Goal: Task Accomplishment & Management: Use online tool/utility

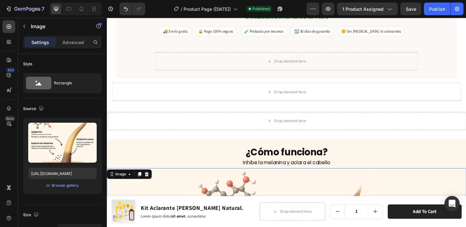
scroll to position [2551, 0]
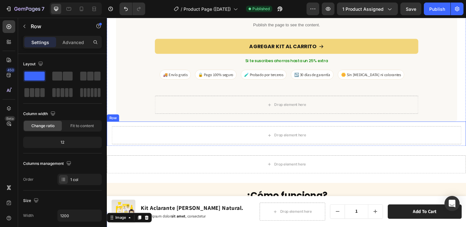
click at [257, 149] on div "Drop element here Row" at bounding box center [297, 141] width 380 height 29
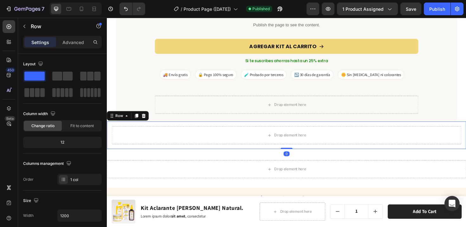
click at [145, 119] on icon at bounding box center [146, 121] width 4 height 4
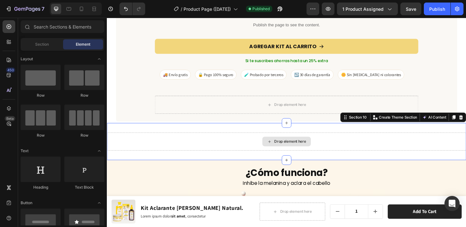
click at [159, 150] on div "Drop element here" at bounding box center [297, 148] width 380 height 19
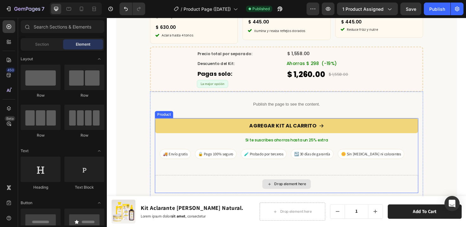
scroll to position [2498, 0]
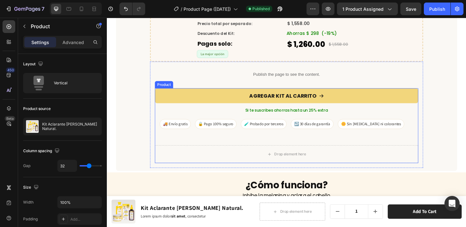
click at [307, 145] on div "AGREGAR KIT AL CARRITO Add to Cart Si te suscribes ahorras hasta un 25% extra T…" at bounding box center [296, 131] width 279 height 79
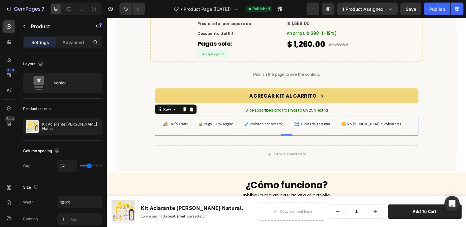
click at [300, 132] on div "🚚 Envío gratis 🔒 Pago 100% seguro 🧪 Probado por terceros ↩️ 30 días de garantía…" at bounding box center [296, 131] width 279 height 22
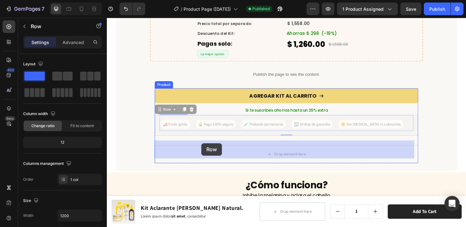
drag, startPoint x: 164, startPoint y: 110, endPoint x: 207, endPoint y: 151, distance: 59.0
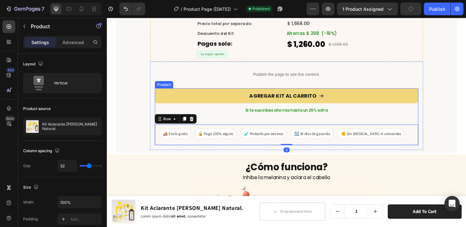
click at [322, 118] on div "AGREGAR KIT AL CARRITO Add to Cart Si te suscribes ahorras hasta un 25% extra T…" at bounding box center [296, 122] width 279 height 60
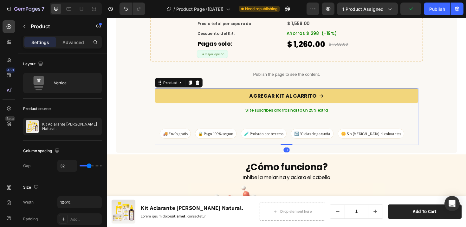
click at [287, 120] on div "AGREGAR KIT AL CARRITO Add to Cart Si te suscribes ahorras hasta un 25% extra T…" at bounding box center [296, 122] width 279 height 60
type input "29"
type input "28"
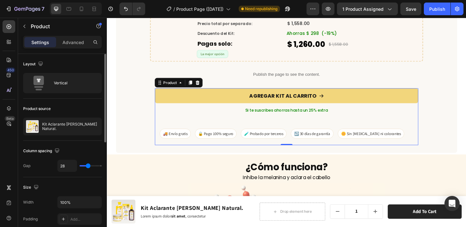
type input "27"
type input "25"
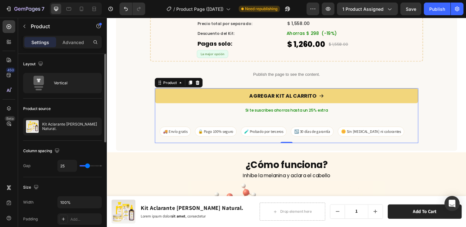
type input "24"
type input "22"
type input "20"
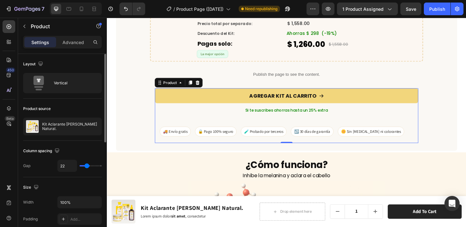
type input "20"
type input "18"
type input "16"
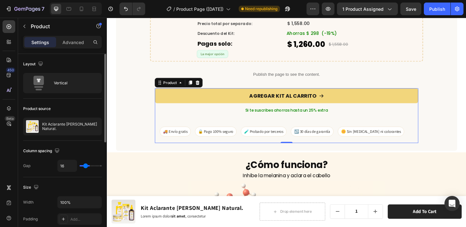
type input "15"
type input "14"
type input "13"
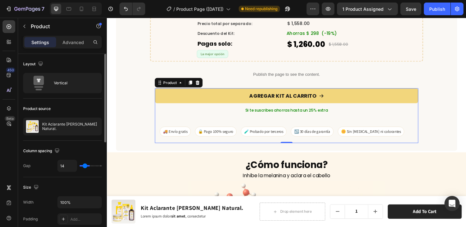
type input "13"
type input "10"
type input "8"
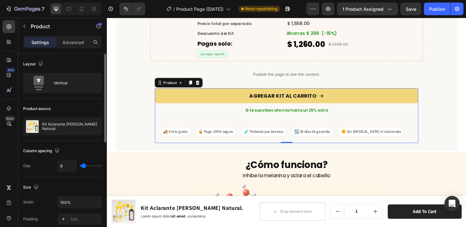
type input "7"
type input "6"
type input "5"
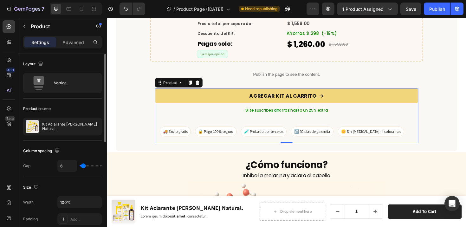
type input "5"
type input "4"
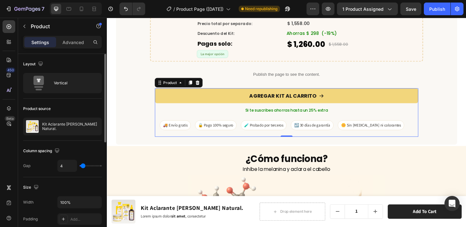
type input "3"
type input "2"
type input "1"
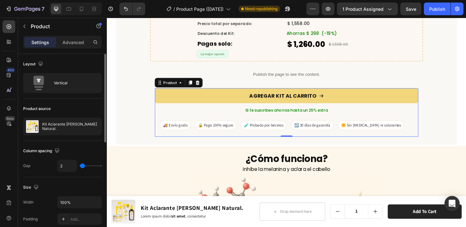
type input "1"
type input "0"
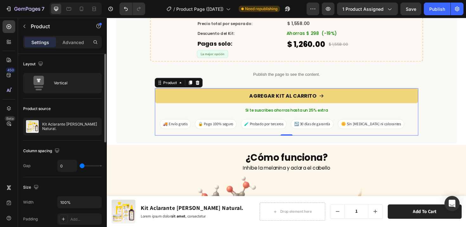
drag, startPoint x: 88, startPoint y: 167, endPoint x: 80, endPoint y: 167, distance: 7.9
type input "0"
click at [80, 166] on input "range" at bounding box center [91, 165] width 22 height 1
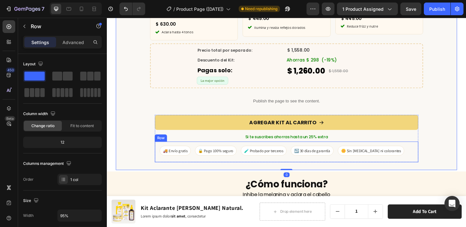
scroll to position [2466, 0]
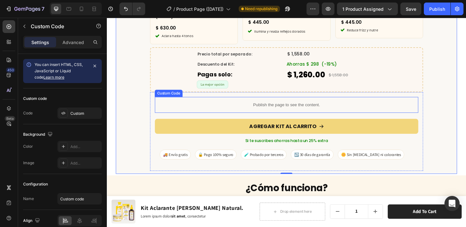
click at [314, 106] on p "Publish the page to see the content." at bounding box center [296, 109] width 279 height 7
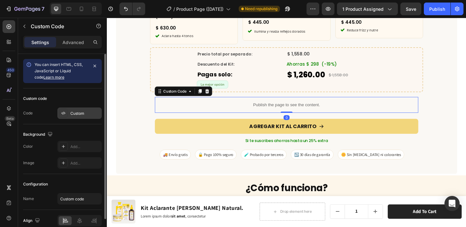
click at [78, 112] on div "Custom" at bounding box center [85, 114] width 30 height 6
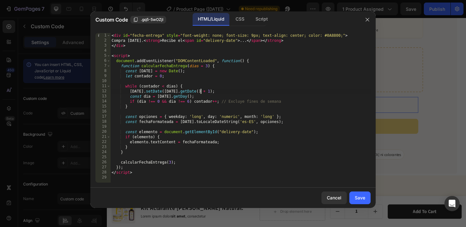
click at [245, 91] on div "< div id = "fecha-entrega" style = "font-weight: none; font-size: 9px; text-ali…" at bounding box center [240, 113] width 260 height 160
click at [243, 86] on div "< div id = "fecha-entrega" style = "font-weight: none; font-size: 9px; text-ali…" at bounding box center [240, 113] width 260 height 160
click at [234, 18] on div "CSS" at bounding box center [239, 19] width 19 height 13
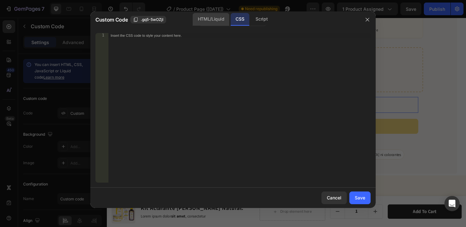
click at [215, 18] on div "HTML/Liquid" at bounding box center [211, 19] width 36 height 13
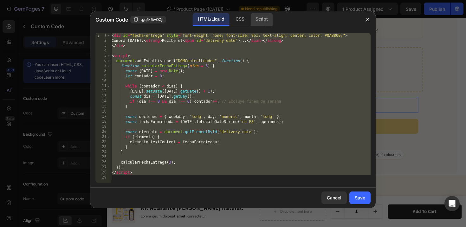
click at [263, 21] on div "Script" at bounding box center [261, 19] width 22 height 13
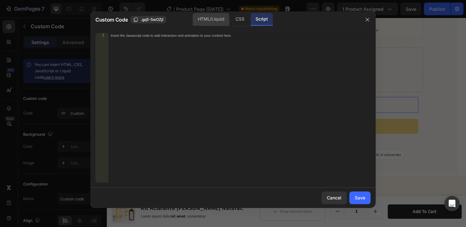
click at [202, 19] on div "HTML/Liquid" at bounding box center [211, 19] width 36 height 13
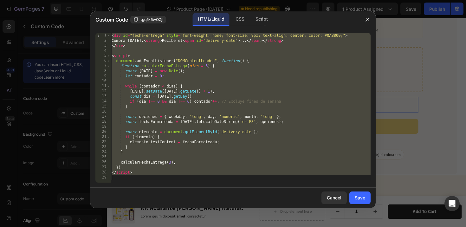
click at [214, 87] on div "< div id = "fecha-entrega" style = "font-weight: none; font-size: 9px; text-ali…" at bounding box center [240, 113] width 260 height 160
type textarea "while ([PERSON_NAME] < dias) {"
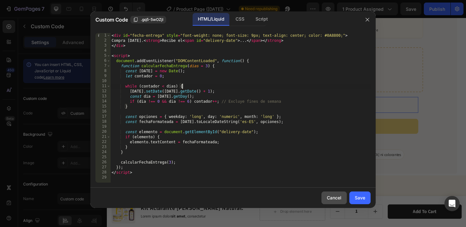
click at [332, 202] on button "Cancel" at bounding box center [333, 197] width 25 height 13
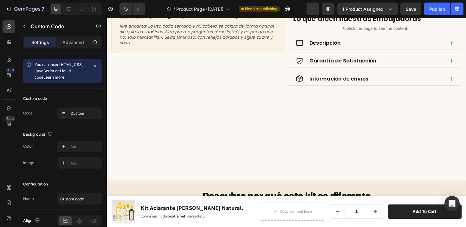
scroll to position [150, 0]
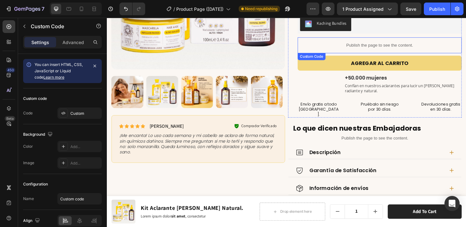
click at [382, 43] on p "Publish the page to see the content." at bounding box center [396, 46] width 174 height 7
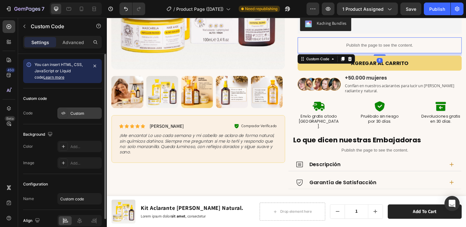
click at [84, 114] on div "Custom" at bounding box center [85, 114] width 30 height 6
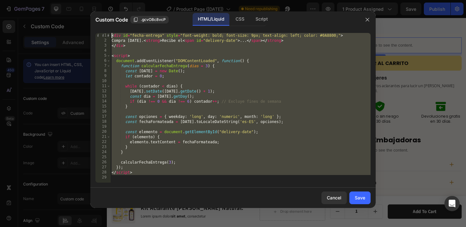
drag, startPoint x: 137, startPoint y: 178, endPoint x: 120, endPoint y: 10, distance: 168.2
click at [120, 10] on div "Custom Code .gcvO8c8vcP HTML/Liquid CSS Script 1 2 3 4 5 6 7 8 9 10 11 12 13 14…" at bounding box center [233, 113] width 466 height 227
type textarea "<div id="fecha-entrega" style="font-weight: bold; font-size: 9px; text-align: l…"
click at [327, 199] on div "Cancel" at bounding box center [334, 197] width 15 height 7
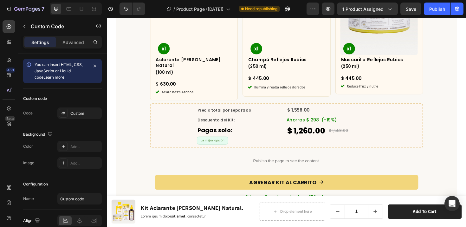
scroll to position [2341, 0]
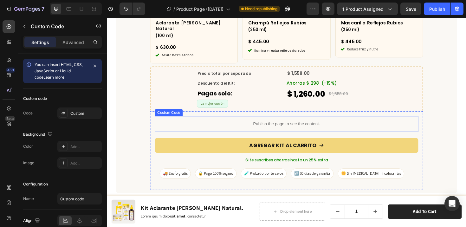
click at [305, 128] on div "Publish the page to see the content." at bounding box center [296, 130] width 279 height 17
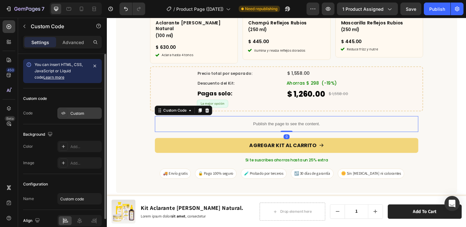
click at [80, 113] on div "Custom" at bounding box center [85, 114] width 30 height 6
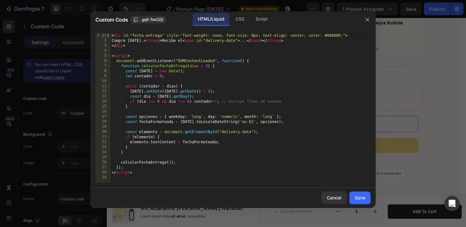
click at [180, 178] on div "< div id = "fecha-entrega" style = "font-weight: none; font-size: 9px; text-ali…" at bounding box center [240, 113] width 260 height 160
type textarea "</script>"
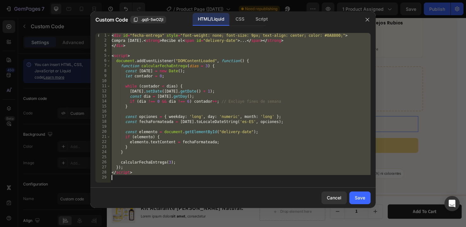
paste textarea
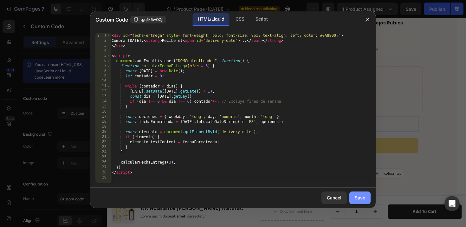
click at [353, 197] on button "Save" at bounding box center [359, 197] width 21 height 13
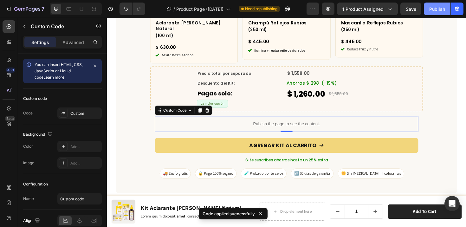
click at [440, 7] on div "Publish" at bounding box center [437, 9] width 16 height 7
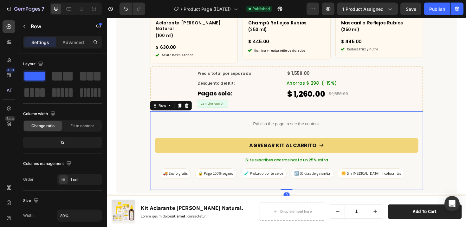
click at [249, 134] on div "Publish the page to see the content. Custom Code AGREGAR KIT AL CARRITO Add to …" at bounding box center [296, 158] width 279 height 73
click at [166, 108] on div "Row" at bounding box center [165, 111] width 10 height 6
click at [154, 137] on div "Publish the page to see the content. Custom Code AGREGAR KIT AL CARRITO Add to …" at bounding box center [296, 158] width 289 height 83
click at [169, 108] on div "Row" at bounding box center [165, 111] width 10 height 6
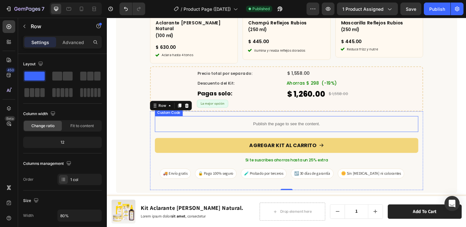
click at [172, 134] on div "Publish the page to see the content. Custom Code AGREGAR KIT AL CARRITO Add to …" at bounding box center [296, 158] width 279 height 73
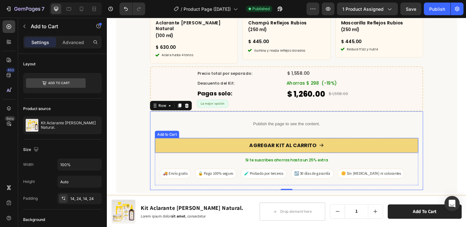
click at [172, 138] on div "Add to Cart" at bounding box center [170, 141] width 23 height 6
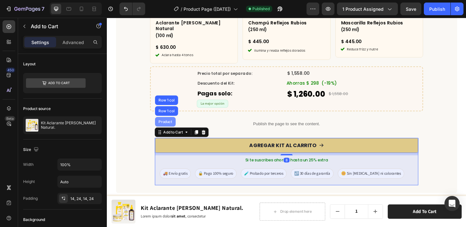
click at [170, 126] on div "Product" at bounding box center [168, 128] width 17 height 4
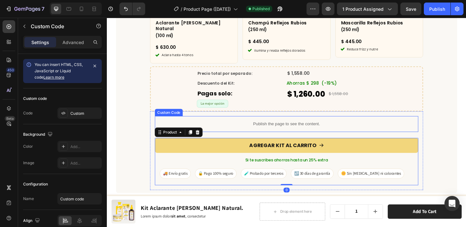
click at [282, 127] on p "Publish the page to see the content." at bounding box center [296, 130] width 279 height 7
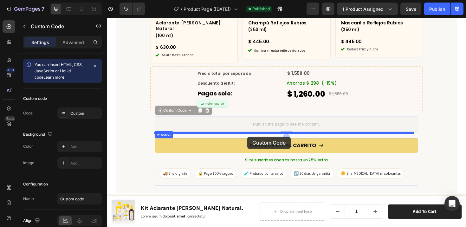
drag, startPoint x: 161, startPoint y: 113, endPoint x: 255, endPoint y: 144, distance: 98.9
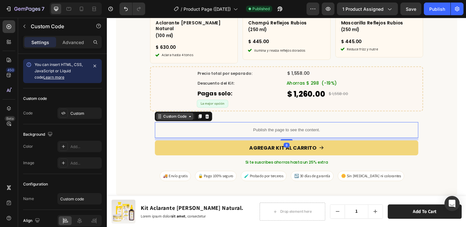
click at [180, 119] on div "Custom Code" at bounding box center [178, 122] width 27 height 6
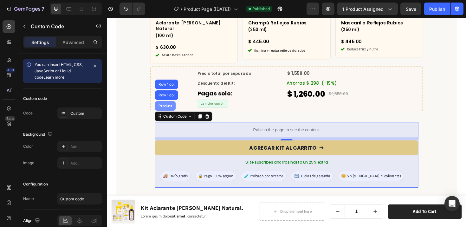
click at [170, 109] on div "Product" at bounding box center [168, 111] width 17 height 4
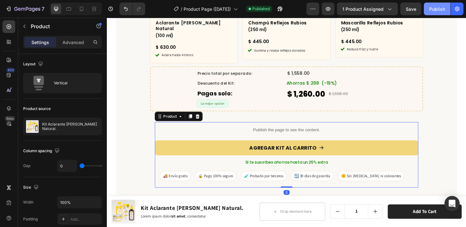
click at [437, 11] on div "Publish" at bounding box center [437, 9] width 16 height 7
click at [83, 9] on icon at bounding box center [81, 9] width 6 height 6
type input "16"
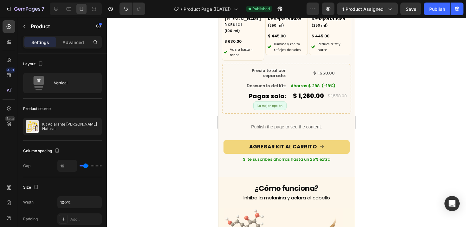
scroll to position [1827, 0]
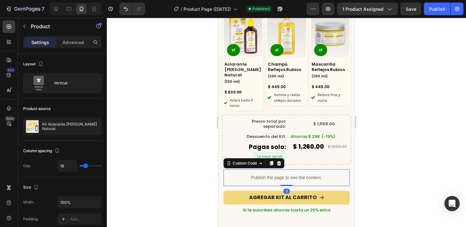
click at [259, 174] on p "Publish the page to see the content." at bounding box center [286, 177] width 126 height 7
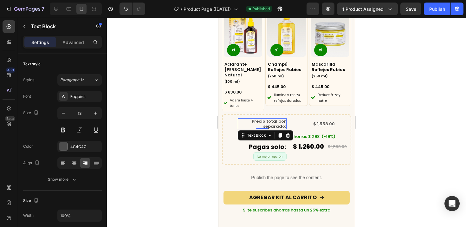
click at [271, 119] on span "Precio total por separado:" at bounding box center [268, 123] width 34 height 11
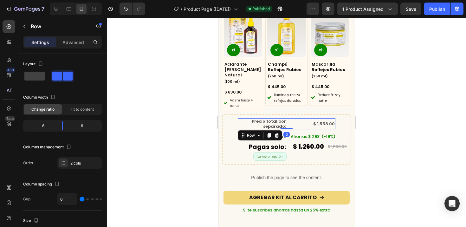
click at [286, 118] on div "$ 1,558.00 Compare Price Compare Price" at bounding box center [310, 123] width 49 height 11
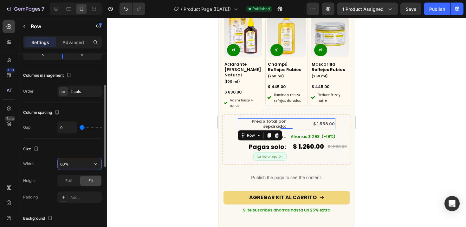
click at [65, 163] on input "80%" at bounding box center [80, 163] width 44 height 11
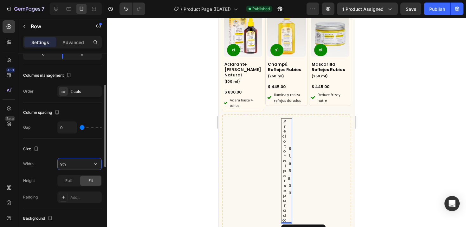
type input "95%"
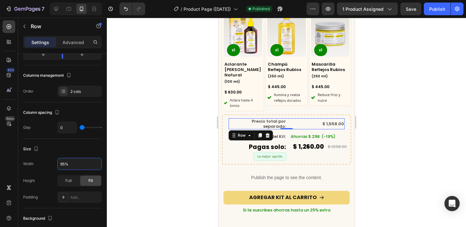
click at [160, 157] on div at bounding box center [286, 122] width 359 height 209
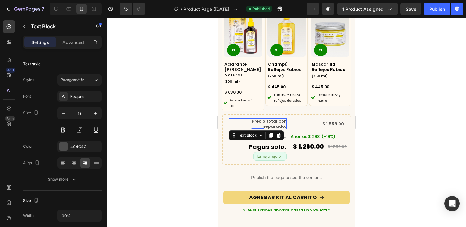
click at [248, 119] on p "Precio total por separado:" at bounding box center [257, 124] width 57 height 10
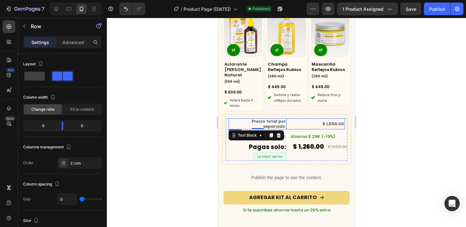
click at [286, 121] on div "Precio total por separado: Text Block 0 $ 1,558.00 Compare Price Compare Price …" at bounding box center [286, 123] width 116 height 11
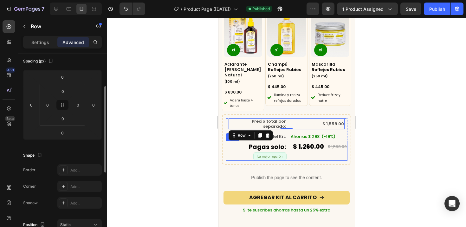
click at [338, 149] on div "$ 1,260.00 Product Price Product Price $ 1,558.00 Compare Price Compare Price R…" at bounding box center [316, 151] width 61 height 20
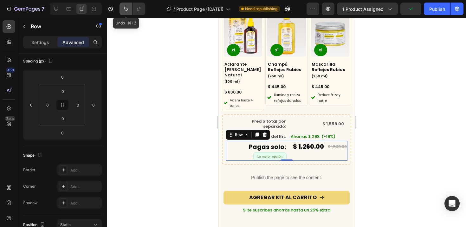
click at [124, 9] on icon "Undo/Redo" at bounding box center [126, 9] width 6 height 6
click at [126, 8] on icon "Undo/Redo" at bounding box center [126, 9] width 4 height 4
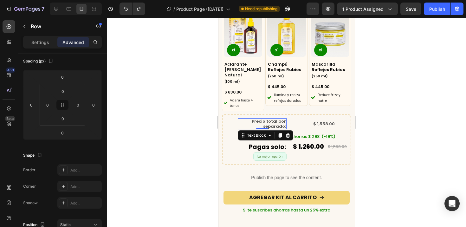
click at [243, 119] on p "Precio total por separado:" at bounding box center [262, 124] width 48 height 10
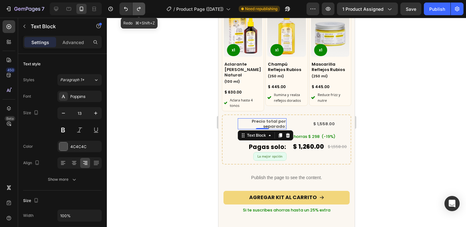
click at [140, 10] on icon "Undo/Redo" at bounding box center [139, 9] width 6 height 6
click at [158, 103] on div at bounding box center [286, 122] width 359 height 209
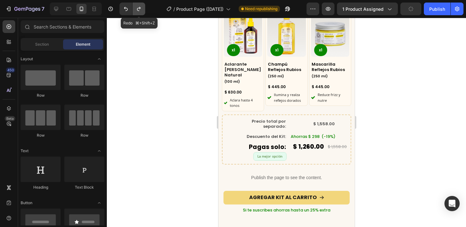
click at [135, 12] on button "Undo/Redo" at bounding box center [138, 9] width 13 height 13
click at [137, 10] on icon "Undo/Redo" at bounding box center [139, 9] width 6 height 6
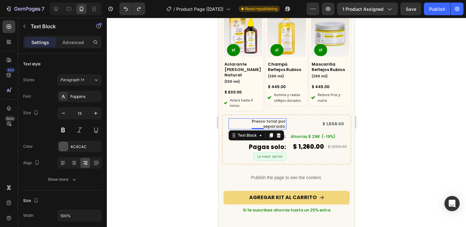
click at [241, 121] on p "Precio total por separado:" at bounding box center [257, 124] width 57 height 10
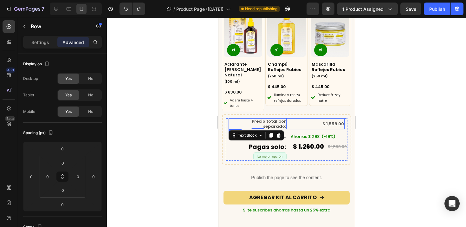
click at [288, 121] on div "Precio total por separado: Text Block 0 $ 1,558.00 Compare Price Compare Price …" at bounding box center [286, 123] width 116 height 11
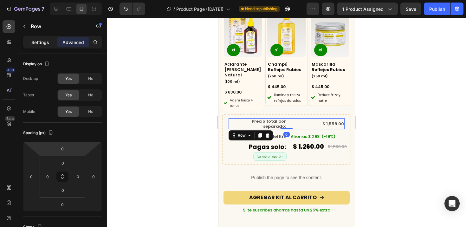
click at [34, 43] on p "Settings" at bounding box center [40, 42] width 18 height 7
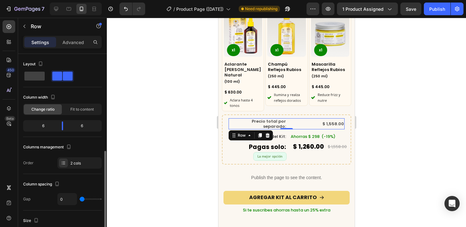
scroll to position [68, 0]
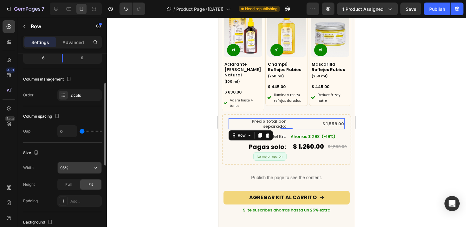
click at [65, 169] on input "95%" at bounding box center [80, 167] width 44 height 11
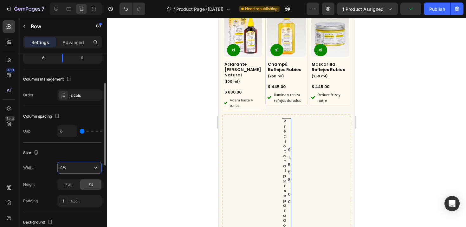
type input "80%"
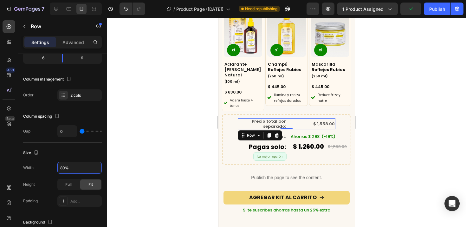
click at [115, 177] on div at bounding box center [286, 122] width 359 height 209
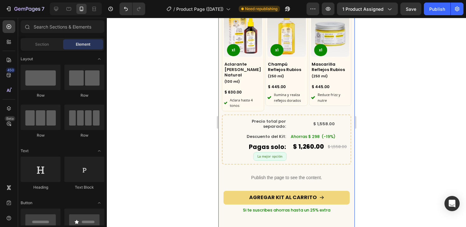
click at [202, 137] on div at bounding box center [286, 122] width 359 height 209
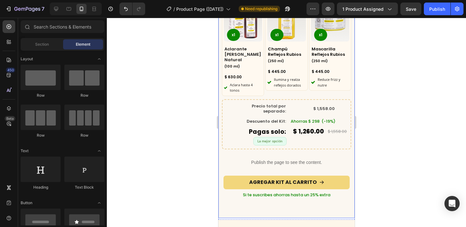
scroll to position [1856, 0]
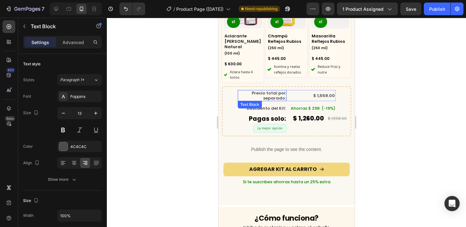
click at [266, 90] on span "Precio total por separado:" at bounding box center [268, 95] width 34 height 11
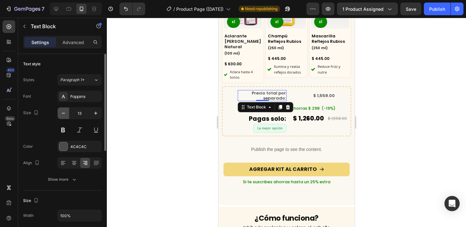
click at [64, 113] on icon "button" at bounding box center [63, 113] width 6 height 6
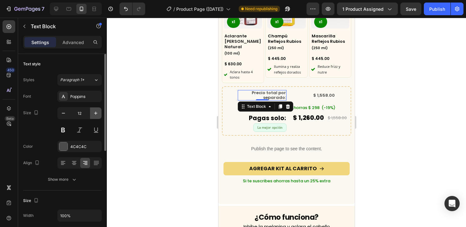
click at [96, 113] on icon "button" at bounding box center [96, 113] width 6 height 6
type input "13"
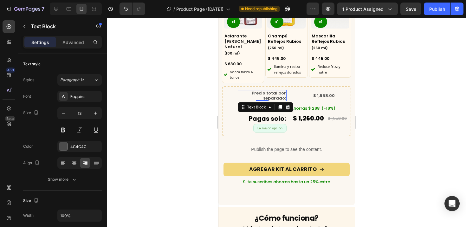
click at [186, 117] on div at bounding box center [286, 122] width 359 height 209
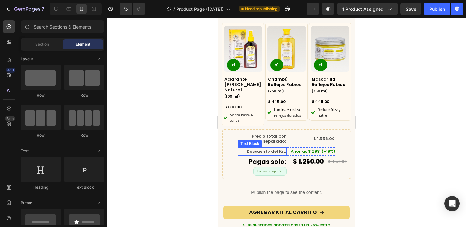
scroll to position [1813, 0]
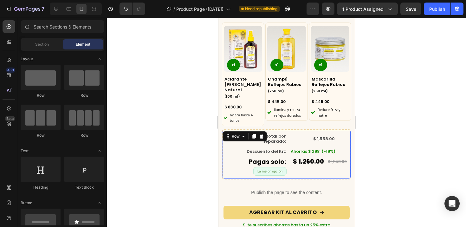
click at [237, 129] on div "Precio total por separado: Text Block $ 1,558.00 Compare Price Compare Price Ro…" at bounding box center [287, 154] width 130 height 50
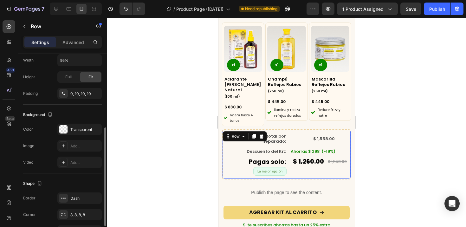
scroll to position [178, 0]
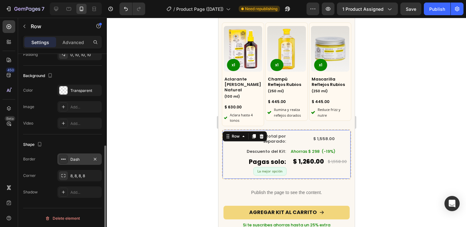
click at [72, 159] on div "Dash" at bounding box center [79, 160] width 18 height 6
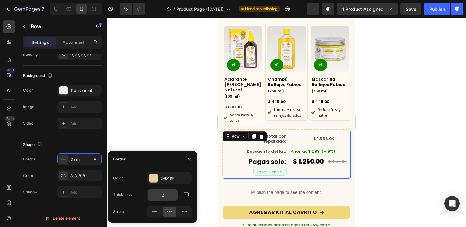
click at [169, 196] on input "2" at bounding box center [163, 194] width 30 height 11
type input "1"
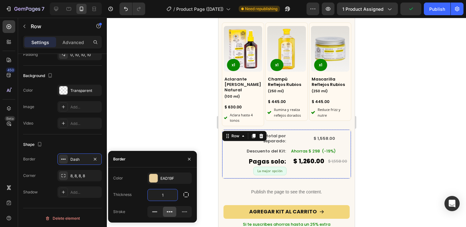
click at [203, 111] on div at bounding box center [286, 122] width 359 height 209
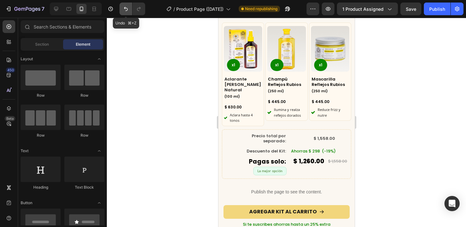
click at [123, 9] on icon "Undo/Redo" at bounding box center [126, 9] width 6 height 6
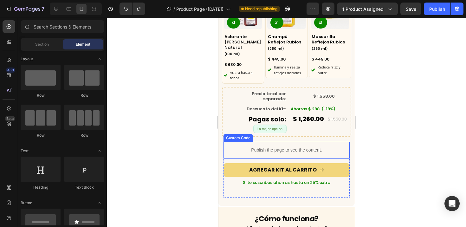
scroll to position [1856, 0]
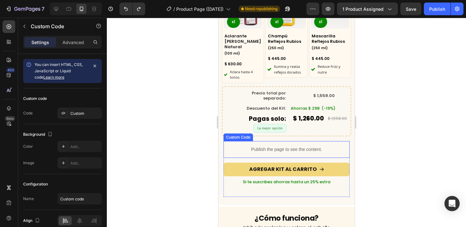
click at [273, 146] on p "Publish the page to see the content." at bounding box center [286, 149] width 126 height 7
click at [279, 133] on icon at bounding box center [279, 135] width 4 height 4
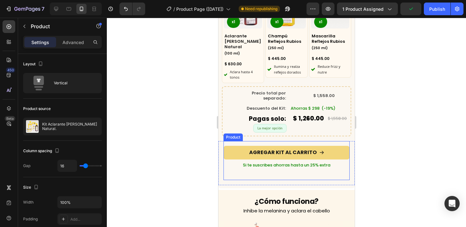
click at [281, 141] on div "AGREGAR KIT AL CARRITO Add to Cart" at bounding box center [286, 150] width 126 height 19
click at [72, 41] on p "Advanced" at bounding box center [73, 42] width 22 height 7
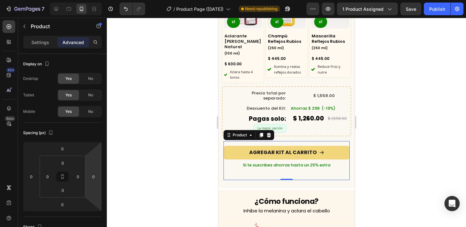
click at [286, 164] on div "AGREGAR KIT AL CARRITO Add to Cart Si te suscribes ahorras hasta un 25% extra T…" at bounding box center [286, 160] width 126 height 39
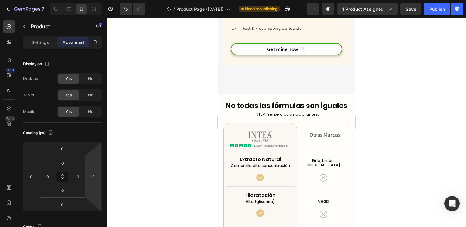
scroll to position [3281, 0]
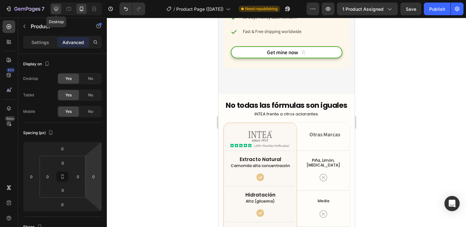
click at [59, 10] on icon at bounding box center [56, 9] width 6 height 6
type input "20"
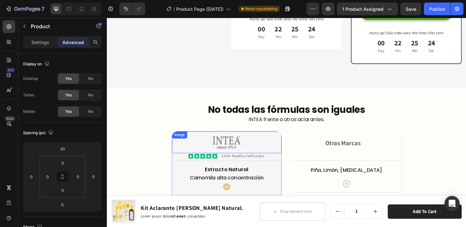
scroll to position [3251, 0]
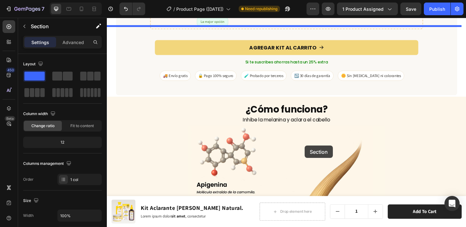
scroll to position [2469, 0]
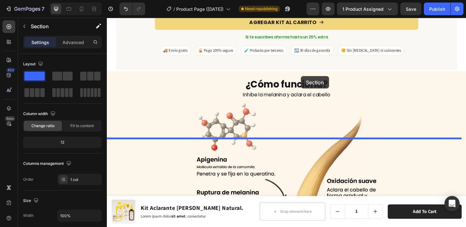
drag, startPoint x: 354, startPoint y: 94, endPoint x: 312, endPoint y: 80, distance: 44.4
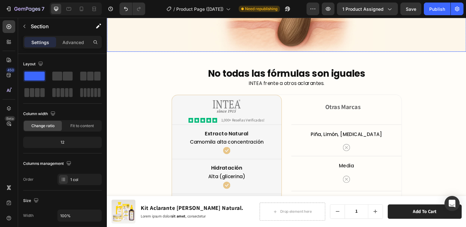
scroll to position [2675, 0]
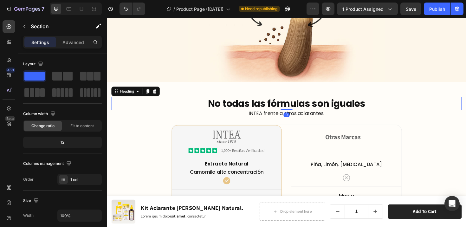
click at [453, 110] on h2 "No todas las fórmulas son iguales" at bounding box center [297, 108] width 371 height 14
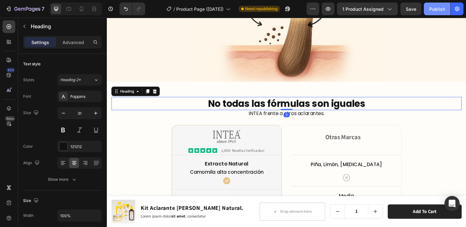
click at [437, 10] on div "Publish" at bounding box center [437, 9] width 16 height 7
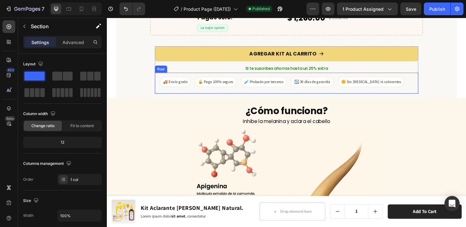
scroll to position [2435, 0]
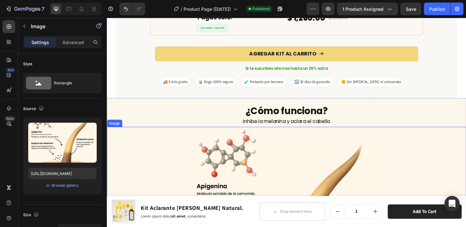
click at [129, 145] on div at bounding box center [297, 229] width 380 height 192
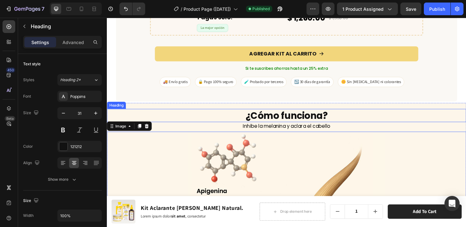
click at [159, 114] on h2 "¿Cómo funciona?" at bounding box center [297, 121] width 380 height 14
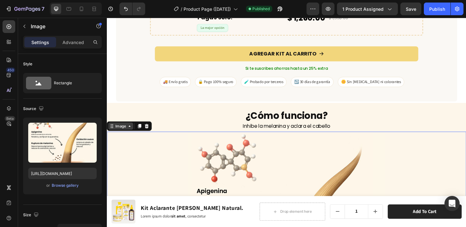
click at [116, 129] on div "Image" at bounding box center [122, 132] width 14 height 6
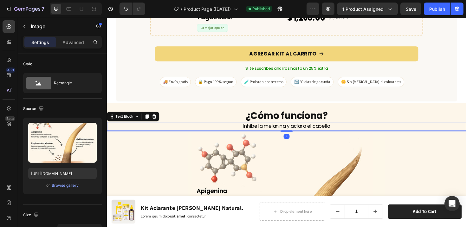
click at [175, 129] on p "Inhibe la melanina y aclara el cabello" at bounding box center [296, 133] width 379 height 8
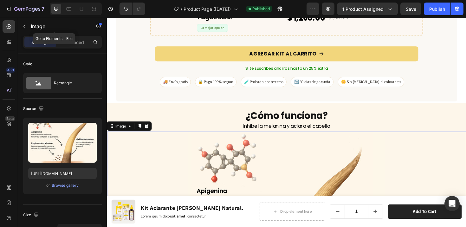
click at [26, 24] on icon "button" at bounding box center [24, 26] width 5 height 5
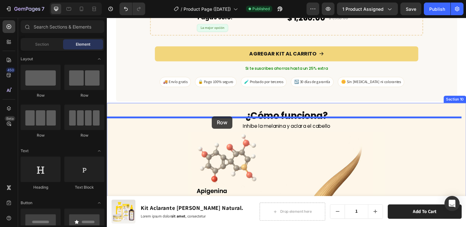
drag, startPoint x: 152, startPoint y: 101, endPoint x: 218, endPoint y: 122, distance: 69.5
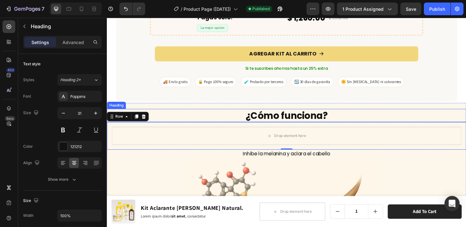
click at [269, 116] on h2 "¿Cómo funciona?" at bounding box center [297, 121] width 380 height 14
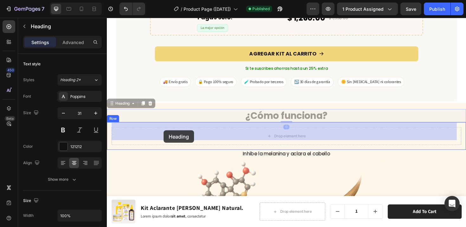
drag, startPoint x: 115, startPoint y: 104, endPoint x: 167, endPoint y: 137, distance: 61.4
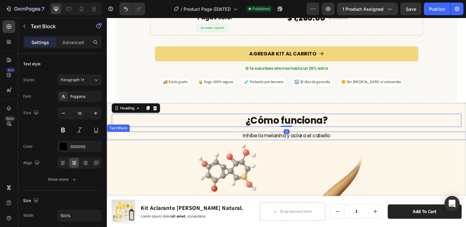
click at [274, 139] on p "Inhibe la melanina y aclara el cabello" at bounding box center [296, 143] width 379 height 8
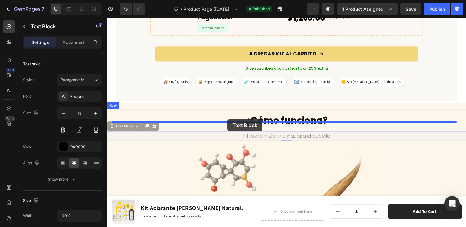
drag, startPoint x: 111, startPoint y: 127, endPoint x: 234, endPoint y: 125, distance: 123.6
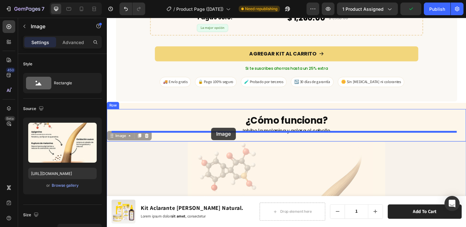
drag, startPoint x: 119, startPoint y: 139, endPoint x: 217, endPoint y: 134, distance: 98.0
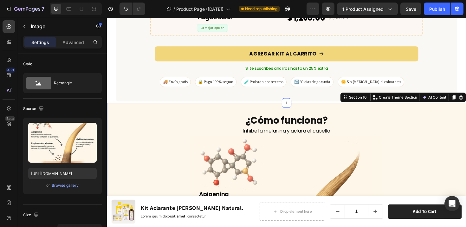
click at [376, 108] on div "¿Cómo funciona? Heading Inhibe la melanina y aclara el cabello Text Block Image…" at bounding box center [297, 221] width 380 height 227
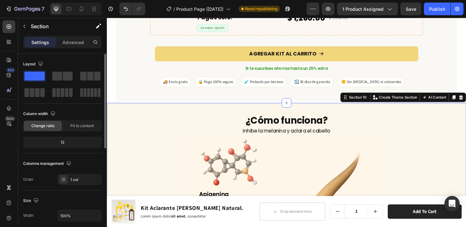
scroll to position [115, 0]
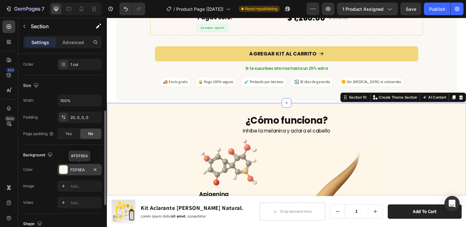
click at [76, 169] on div "FDF6EA" at bounding box center [79, 170] width 18 height 6
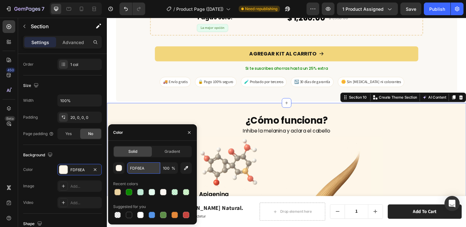
click at [141, 171] on input "FDF6EA" at bounding box center [143, 167] width 33 height 11
click at [98, 170] on button "button" at bounding box center [95, 170] width 8 height 8
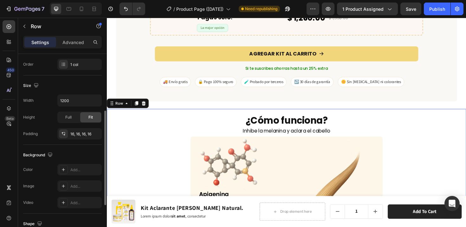
scroll to position [0, 0]
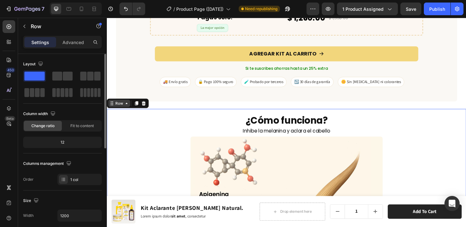
click at [118, 105] on div "Row" at bounding box center [120, 108] width 10 height 6
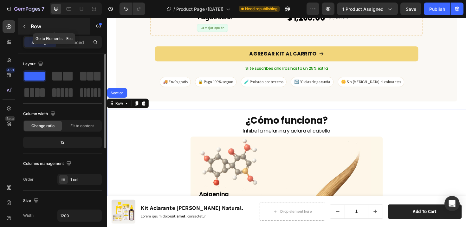
click at [25, 26] on icon "button" at bounding box center [24, 26] width 5 height 5
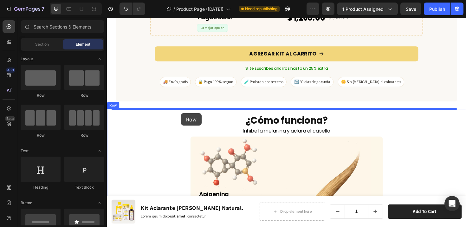
drag, startPoint x: 150, startPoint y: 99, endPoint x: 185, endPoint y: 119, distance: 40.8
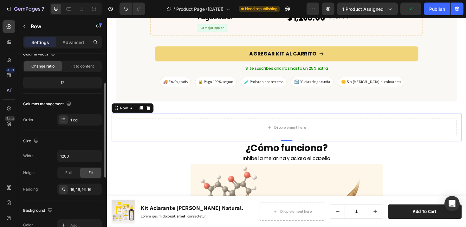
scroll to position [106, 0]
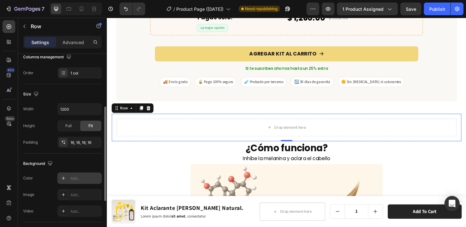
click at [63, 178] on icon at bounding box center [63, 178] width 5 height 5
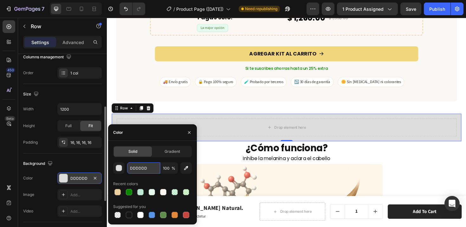
click at [143, 167] on input "DDDDDD" at bounding box center [143, 167] width 33 height 11
paste input "FDF6EA"
type input "FDF6EA"
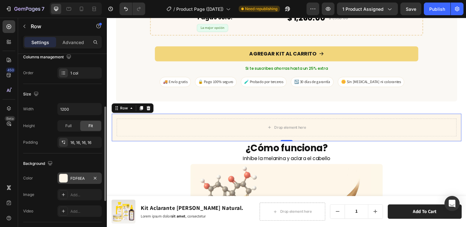
click at [44, 189] on div "Image Add..." at bounding box center [62, 194] width 79 height 11
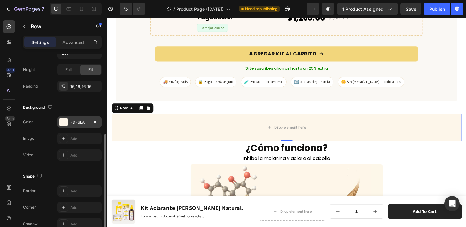
scroll to position [170, 0]
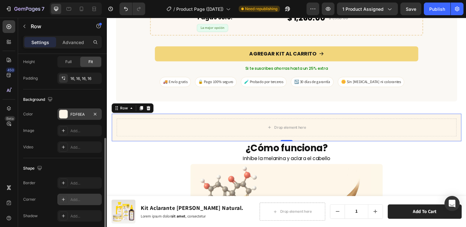
click at [64, 197] on icon at bounding box center [63, 199] width 5 height 5
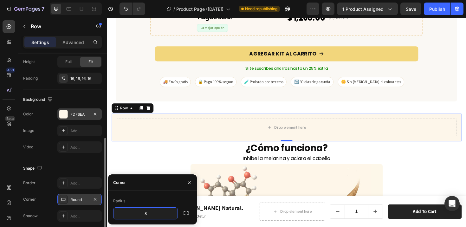
click at [89, 168] on div "Shape" at bounding box center [62, 168] width 79 height 10
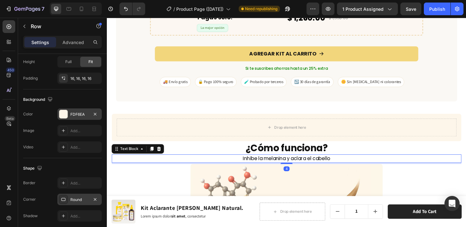
click at [188, 164] on p "Inhibe la melanina y aclara el cabello" at bounding box center [296, 167] width 369 height 8
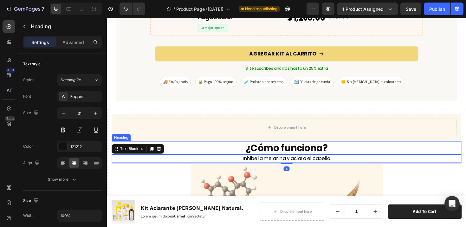
click at [288, 151] on h2 "¿Cómo funciona?" at bounding box center [297, 155] width 370 height 14
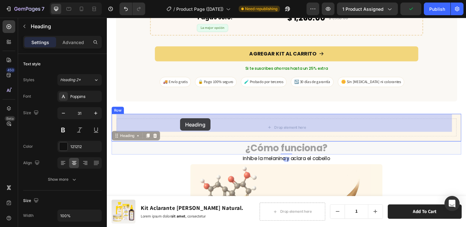
drag, startPoint x: 122, startPoint y: 138, endPoint x: 184, endPoint y: 124, distance: 64.1
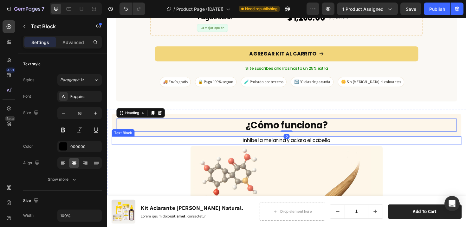
click at [253, 144] on p "Inhibe la melanina y aclara el cabello" at bounding box center [296, 148] width 369 height 8
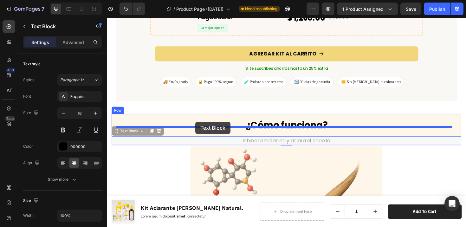
drag, startPoint x: 128, startPoint y: 133, endPoint x: 201, endPoint y: 132, distance: 72.9
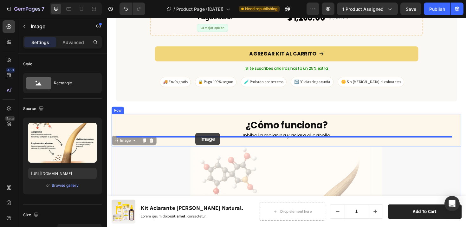
drag, startPoint x: 124, startPoint y: 143, endPoint x: 201, endPoint y: 139, distance: 77.4
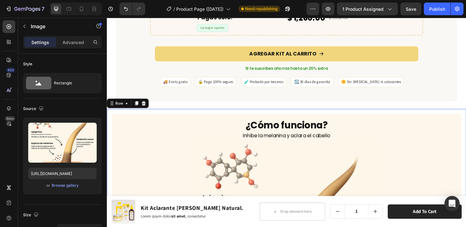
click at [409, 114] on div "¿Cómo funciona? Heading Inhibe la melanina y aclara el cabello Text Block Image…" at bounding box center [297, 227] width 380 height 226
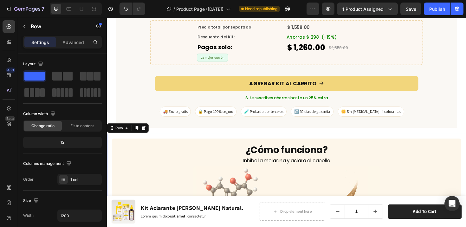
scroll to position [2456, 0]
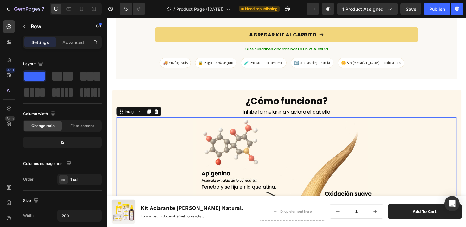
click at [308, 157] on img at bounding box center [297, 214] width 198 height 182
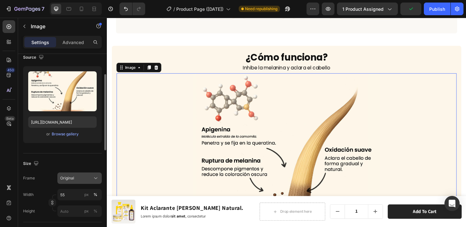
scroll to position [103, 0]
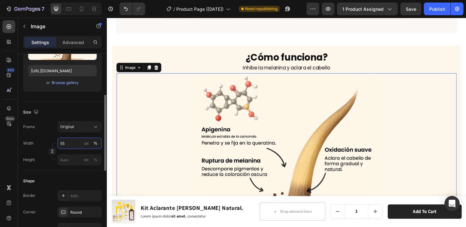
click at [69, 143] on input "55" at bounding box center [79, 143] width 44 height 11
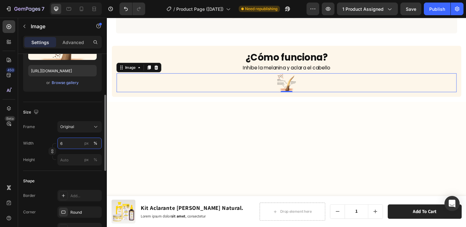
type input "60"
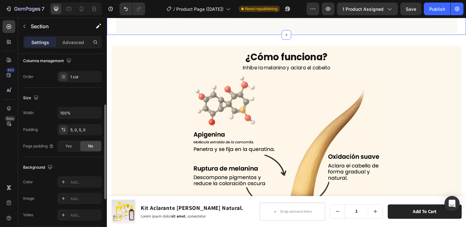
scroll to position [0, 0]
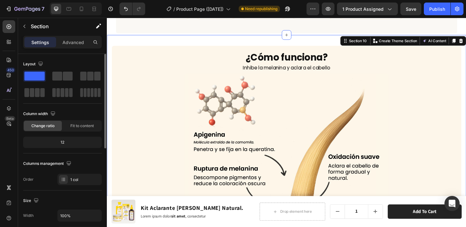
click at [384, 36] on div "¿Cómo funciona? Heading Inhibe la melanina y aclara el cabello Text Block Image…" at bounding box center [297, 160] width 380 height 249
click at [69, 40] on p "Advanced" at bounding box center [73, 42] width 22 height 7
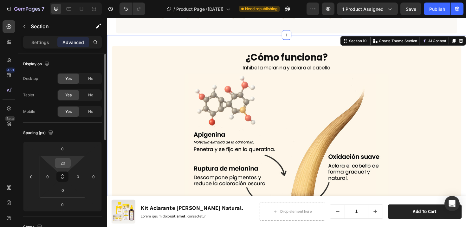
click at [66, 160] on input "20" at bounding box center [62, 163] width 13 height 10
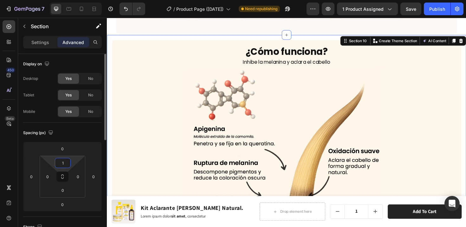
type input "10"
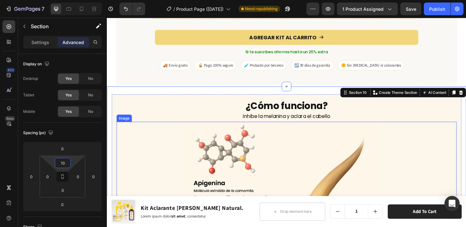
scroll to position [2407, 0]
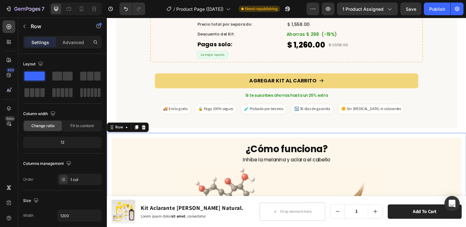
click at [76, 43] on p "Advanced" at bounding box center [73, 42] width 22 height 7
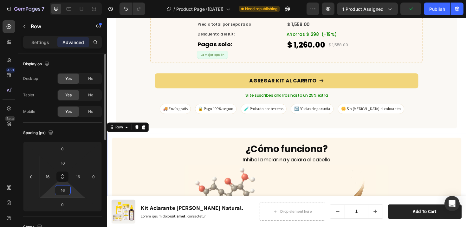
click at [67, 190] on input "16" at bounding box center [62, 190] width 13 height 10
type input "10"
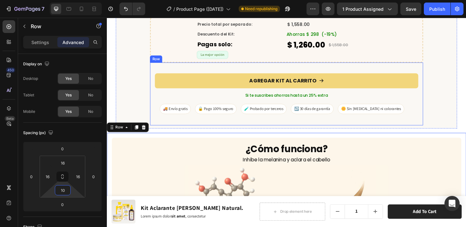
click at [411, 121] on div "AGREGAR KIT AL CARRITO Add to Cart Si te suscribes ahorras hasta un 25% extra T…" at bounding box center [296, 98] width 289 height 67
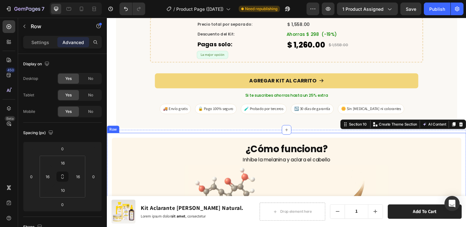
click at [63, 162] on input "10" at bounding box center [62, 163] width 13 height 10
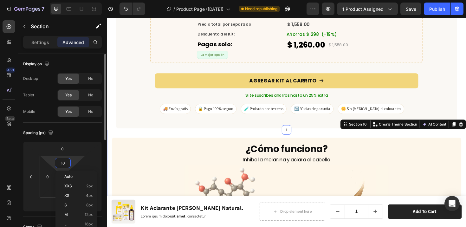
type input "00"
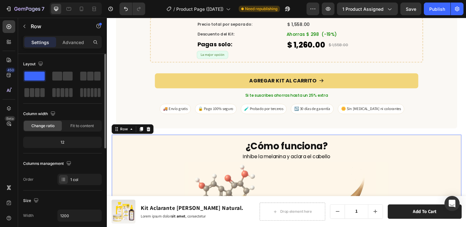
click at [67, 44] on p "Advanced" at bounding box center [73, 42] width 22 height 7
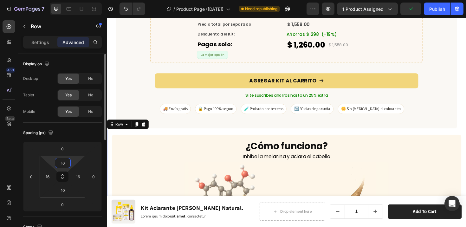
click at [64, 164] on input "16" at bounding box center [62, 163] width 13 height 10
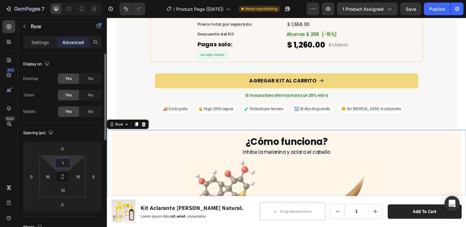
type input "10"
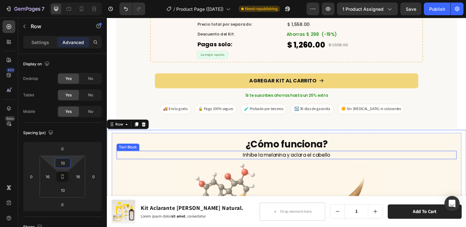
click at [439, 161] on p "Inhibe la melanina y aclara el cabello" at bounding box center [297, 163] width 359 height 8
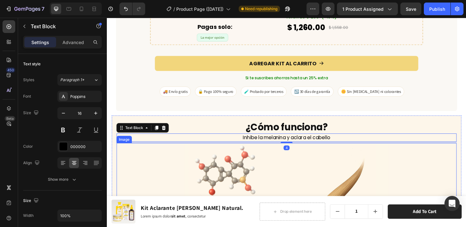
scroll to position [2458, 0]
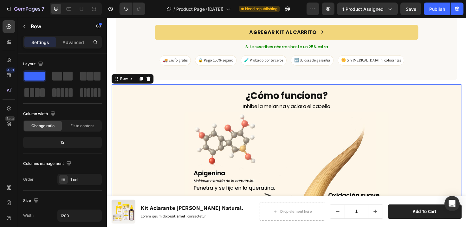
click at [466, 88] on div "¿Cómo funciona? Heading Inhibe la melanina y aclara el cabello Text Block Image…" at bounding box center [297, 204] width 370 height 232
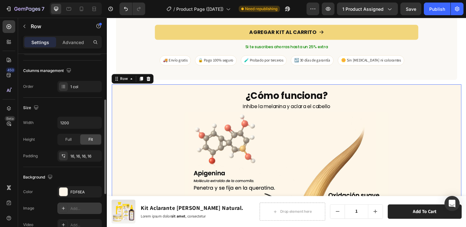
scroll to position [131, 0]
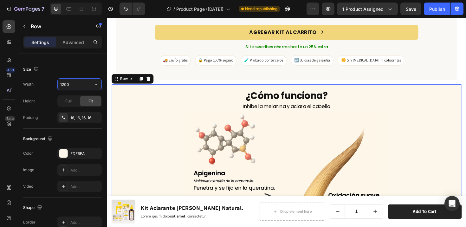
click at [79, 86] on input "1200" at bounding box center [80, 84] width 44 height 11
click at [97, 85] on icon "button" at bounding box center [96, 84] width 6 height 6
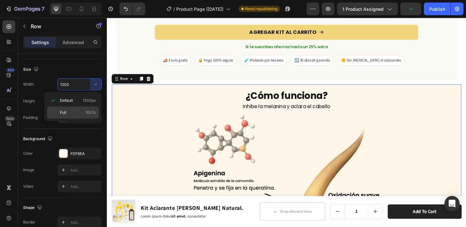
click at [86, 112] on span "100%" at bounding box center [91, 113] width 10 height 6
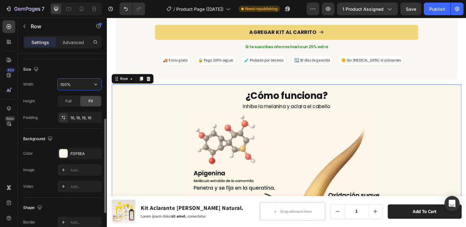
click at [67, 87] on input "100%" at bounding box center [80, 84] width 44 height 11
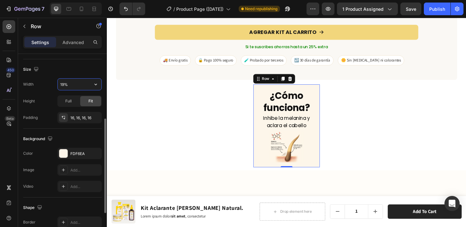
type input "195%"
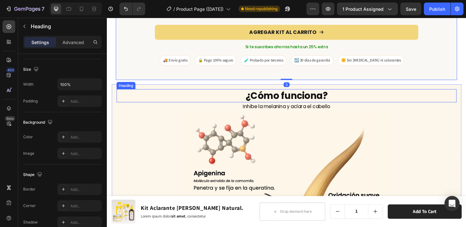
click at [453, 93] on h2 "¿Cómo funciona?" at bounding box center [297, 100] width 360 height 14
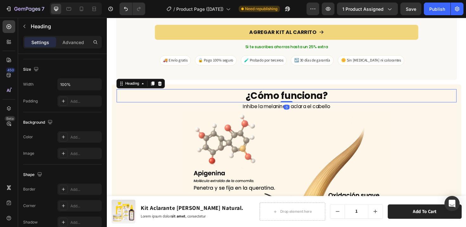
scroll to position [0, 0]
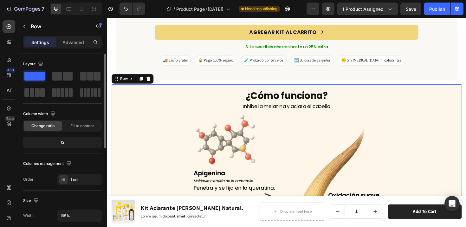
click at [451, 88] on div "¿Cómo funciona? Heading Inhibe la melanina y aclara el cabello Text Block Image…" at bounding box center [297, 204] width 370 height 232
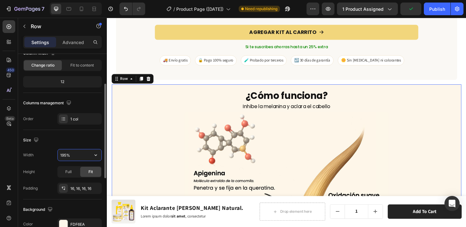
click at [64, 155] on input "195%" at bounding box center [80, 154] width 44 height 11
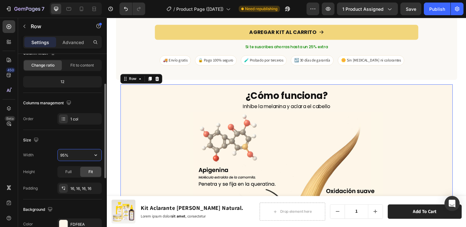
click at [64, 155] on input "95%" at bounding box center [80, 154] width 44 height 11
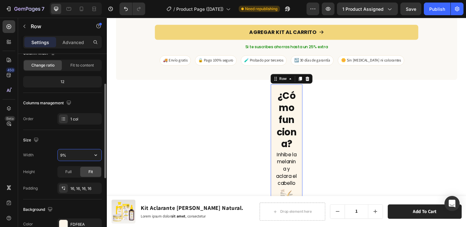
type input "97%"
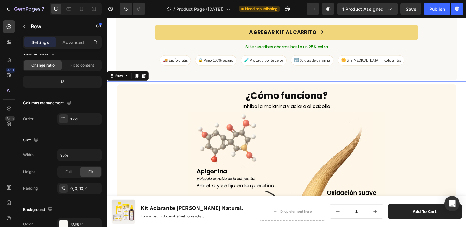
click at [466, 94] on div "¿Cómo funciona? Heading Inhibe la melanina y aclara el cabello Text Block Image…" at bounding box center [297, 201] width 370 height 226
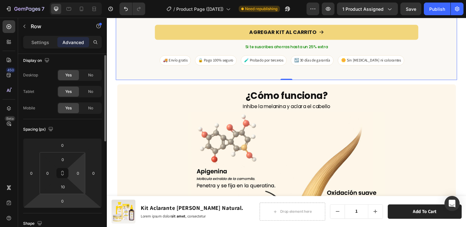
scroll to position [0, 0]
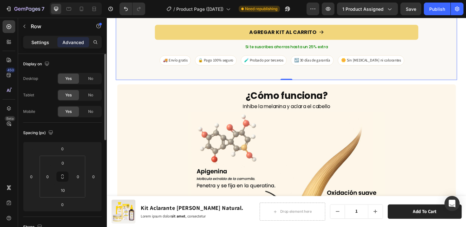
click at [45, 42] on p "Settings" at bounding box center [40, 42] width 18 height 7
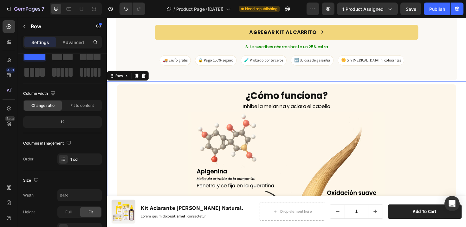
scroll to position [20, 0]
click at [115, 88] on div "¿Cómo funciona? Heading Inhibe la melanina y aclara el cabello Text Block Image…" at bounding box center [297, 201] width 370 height 226
click at [96, 194] on icon "button" at bounding box center [96, 195] width 6 height 6
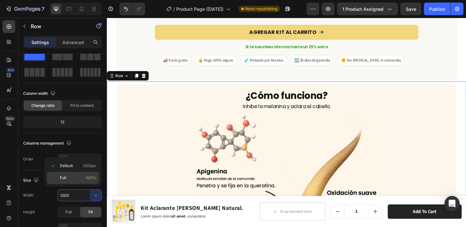
click at [70, 174] on div "Full 100%" at bounding box center [73, 178] width 52 height 12
type input "100%"
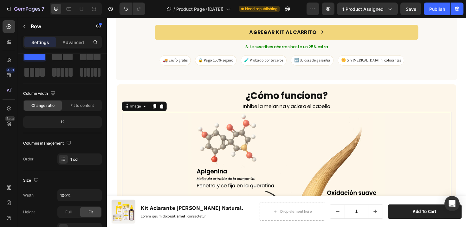
click at [123, 117] on div at bounding box center [297, 213] width 349 height 192
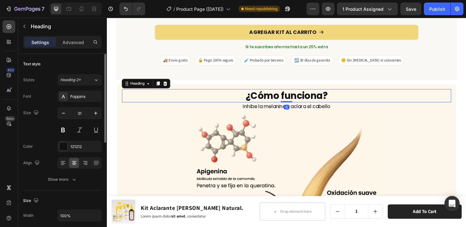
click at [123, 95] on h2 "¿Cómo funciona?" at bounding box center [297, 100] width 349 height 14
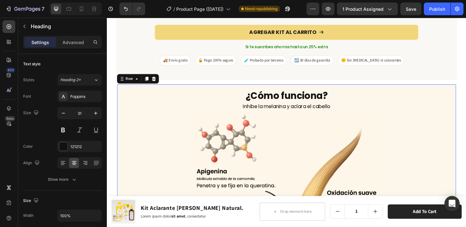
click at [120, 93] on div "¿Cómo funciona? Heading Inhibe la melanina y aclara el cabello Text Block Image…" at bounding box center [297, 201] width 359 height 226
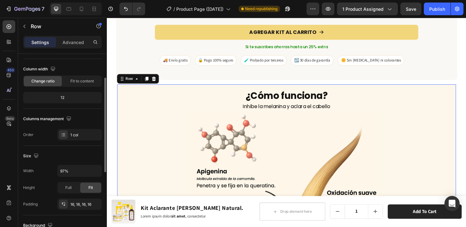
scroll to position [46, 0]
click at [64, 170] on input "97%" at bounding box center [80, 169] width 44 height 11
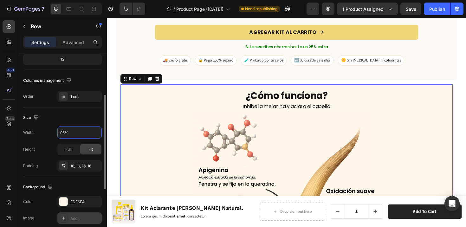
scroll to position [124, 0]
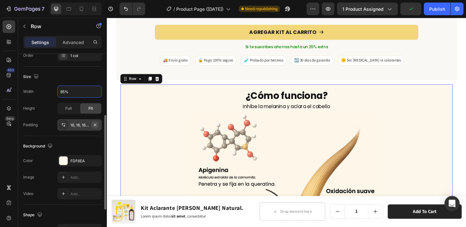
type input "95%"
click at [95, 124] on icon "button" at bounding box center [95, 124] width 5 height 5
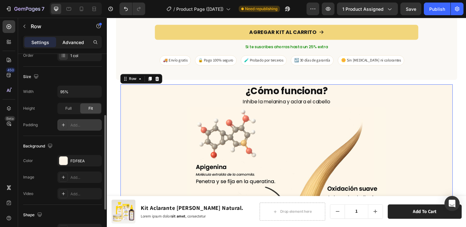
click at [72, 42] on p "Advanced" at bounding box center [73, 42] width 22 height 7
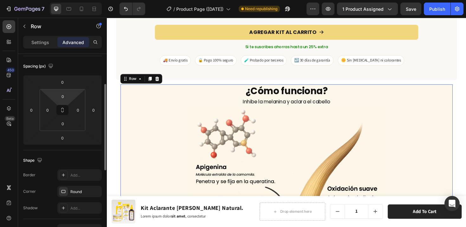
scroll to position [55, 0]
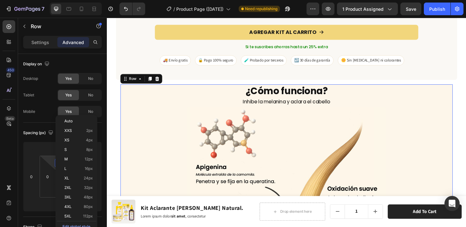
scroll to position [55, 0]
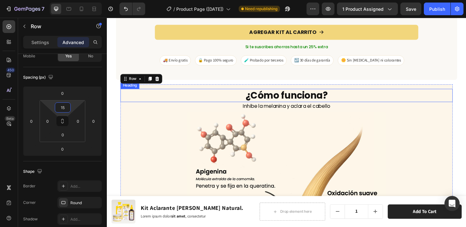
type input "1"
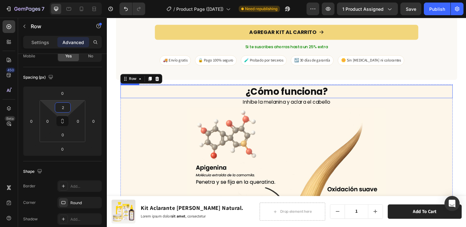
type input "20"
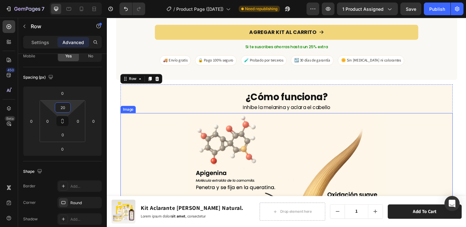
click at [389, 132] on img at bounding box center [296, 216] width 211 height 194
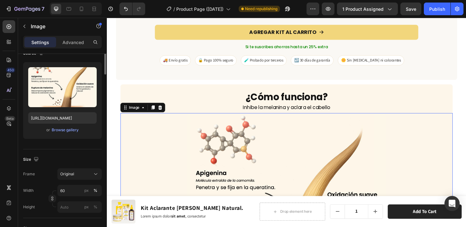
scroll to position [0, 0]
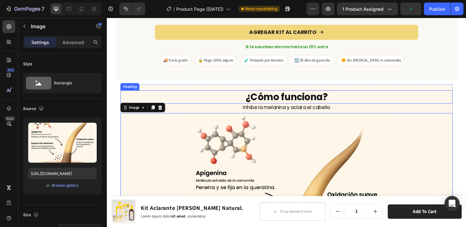
click at [459, 97] on h2 "¿Cómo funciona?" at bounding box center [297, 101] width 352 height 14
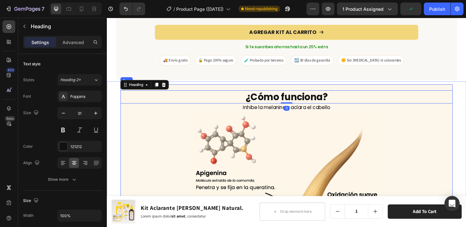
click at [460, 88] on div "¿Cómo funciona? Heading 0 Inhibe la melanina y aclara el cabello Text Block Ima…" at bounding box center [297, 200] width 352 height 224
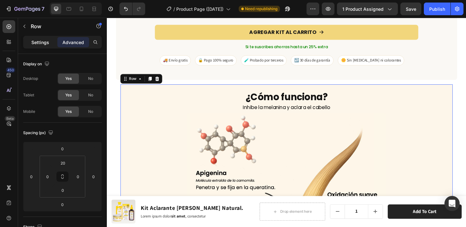
click at [33, 47] on div "Settings" at bounding box center [40, 42] width 32 height 10
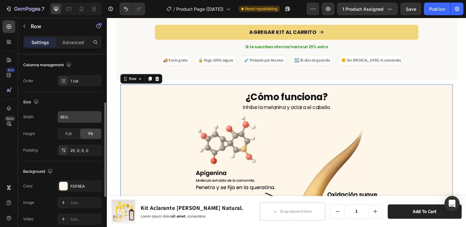
scroll to position [100, 0]
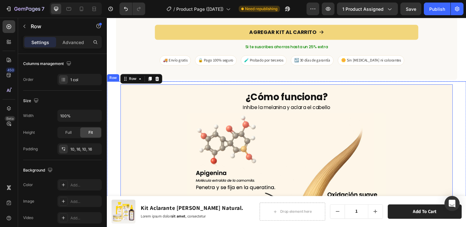
click at [169, 85] on div "¿Cómo funciona? Heading Inhibe la melanina y aclara el cabello Text Block Image…" at bounding box center [297, 200] width 380 height 230
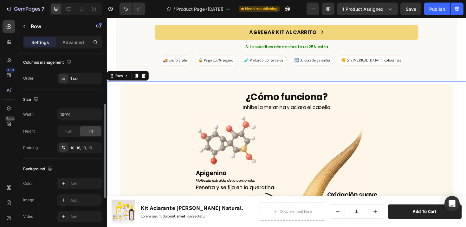
scroll to position [102, 0]
click at [97, 145] on icon "button" at bounding box center [95, 146] width 5 height 5
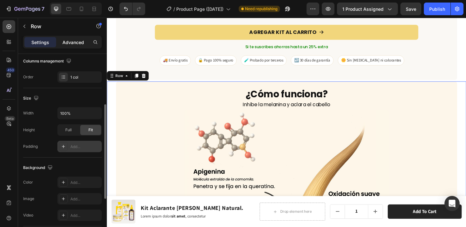
click at [80, 44] on p "Advanced" at bounding box center [73, 42] width 22 height 7
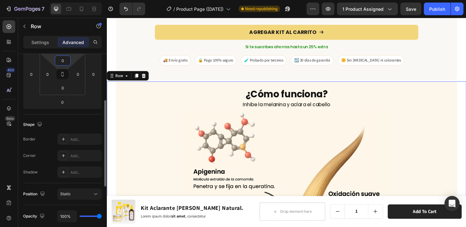
click at [65, 59] on input "0" at bounding box center [62, 61] width 13 height 10
type input "10"
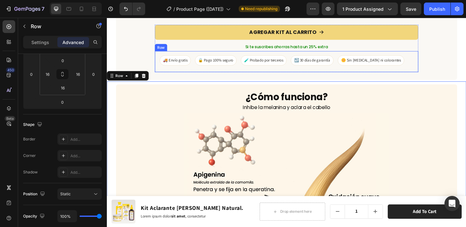
click at [431, 64] on div "🚚 Envío gratis 🔒 Pago 100% seguro 🧪 Probado por terceros ↩️ 30 días de garantía…" at bounding box center [296, 64] width 279 height 22
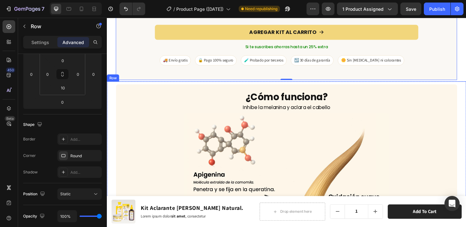
click at [466, 105] on div "¿Cómo funciona? Heading Inhibe la melanina y aclara el cabello Text Block Image…" at bounding box center [297, 202] width 380 height 229
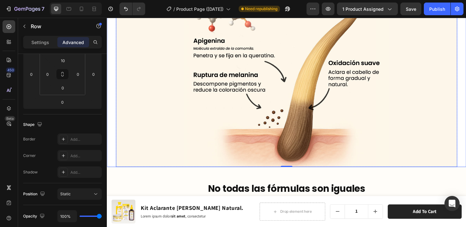
scroll to position [2626, 0]
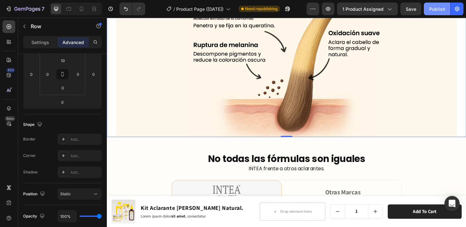
click at [438, 7] on div "Publish" at bounding box center [437, 9] width 16 height 7
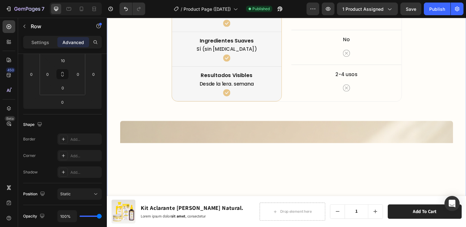
scroll to position [3015, 0]
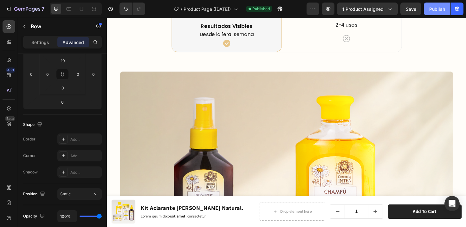
click at [437, 7] on div "Publish" at bounding box center [437, 9] width 16 height 7
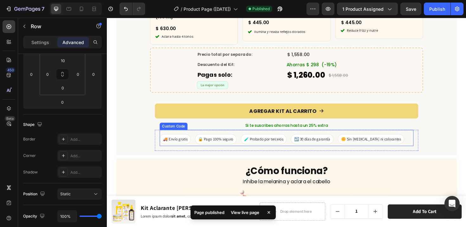
scroll to position [2374, 0]
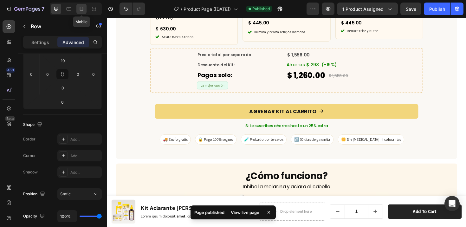
click at [84, 9] on icon at bounding box center [81, 9] width 6 height 6
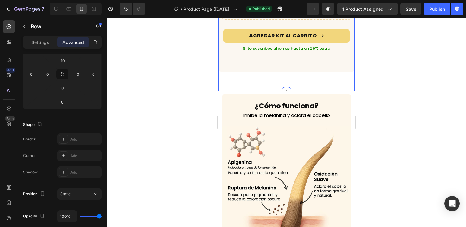
scroll to position [1972, 0]
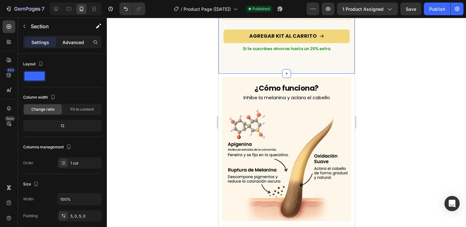
click at [72, 45] on p "Advanced" at bounding box center [73, 42] width 22 height 7
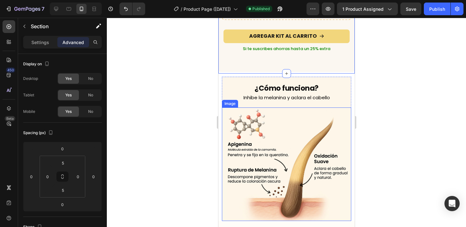
click at [253, 118] on img at bounding box center [287, 163] width 130 height 113
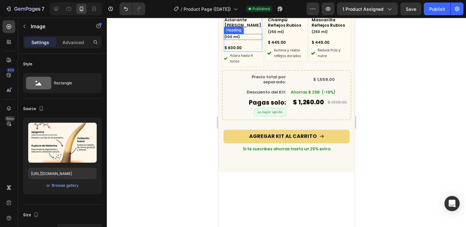
scroll to position [1930, 0]
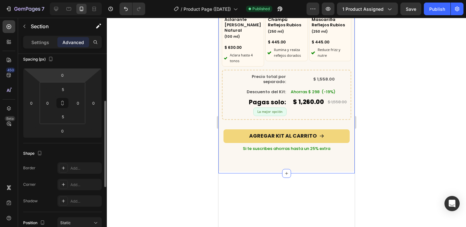
scroll to position [101, 0]
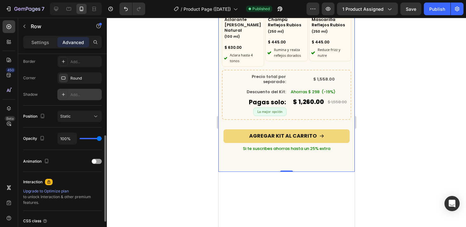
scroll to position [133, 0]
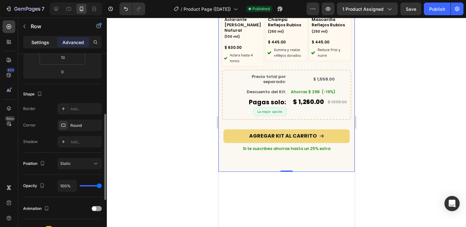
click at [40, 44] on p "Settings" at bounding box center [40, 42] width 18 height 7
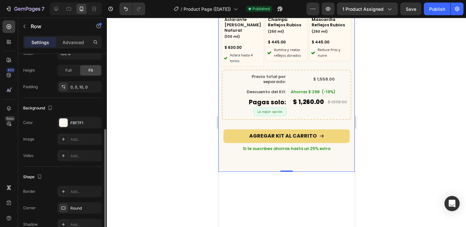
scroll to position [96, 0]
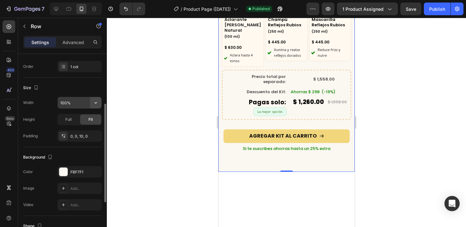
click at [98, 103] on icon "button" at bounding box center [96, 103] width 6 height 6
click at [158, 122] on div at bounding box center [286, 122] width 359 height 209
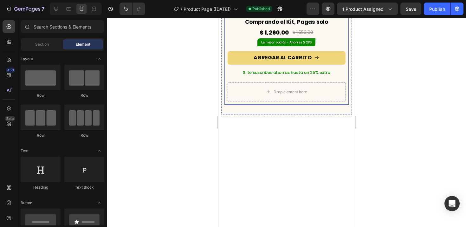
scroll to position [1874, 0]
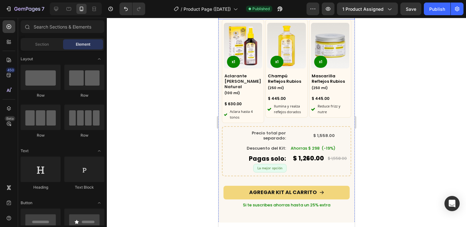
click at [224, 19] on div "¿Qué incluye este kit? Heading Row" at bounding box center [286, 8] width 136 height 21
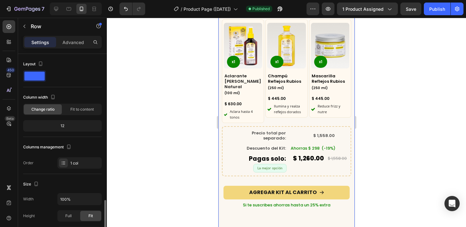
scroll to position [96, 0]
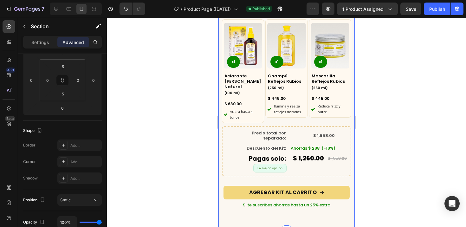
scroll to position [0, 0]
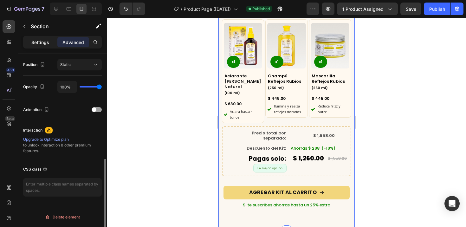
click at [47, 41] on p "Settings" at bounding box center [40, 42] width 18 height 7
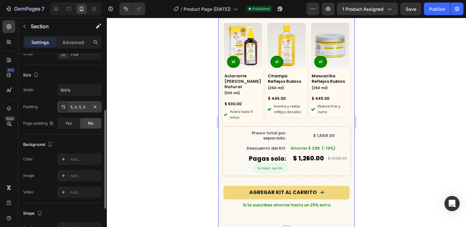
scroll to position [47, 0]
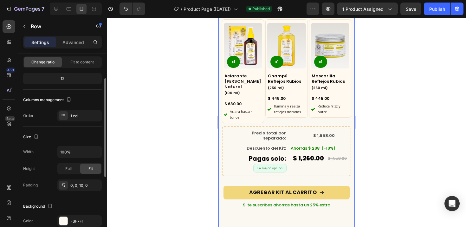
click at [219, 131] on div "¿Qué incluye este kit? Heading Row Product Images x1 Product Badge Aclarante [P…" at bounding box center [286, 111] width 136 height 227
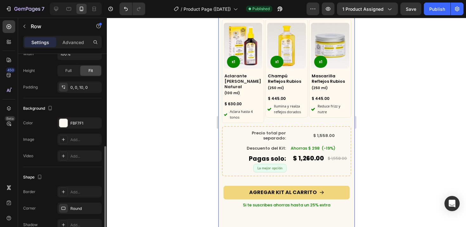
scroll to position [157, 0]
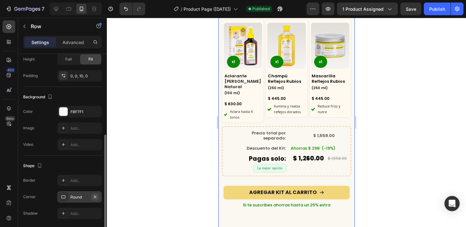
click at [95, 196] on icon "button" at bounding box center [95, 196] width 3 height 3
click at [169, 171] on div at bounding box center [286, 122] width 359 height 209
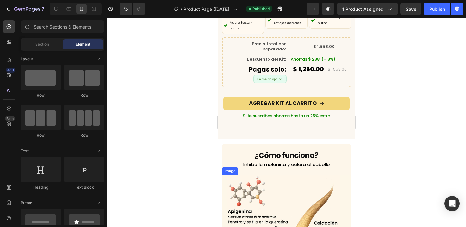
scroll to position [2081, 0]
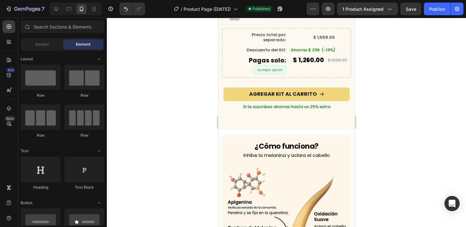
click at [183, 187] on div at bounding box center [286, 122] width 359 height 209
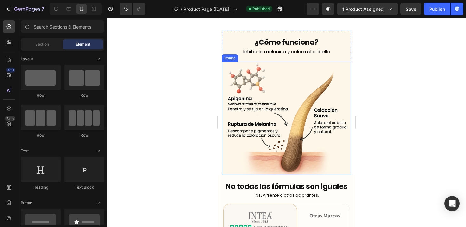
scroll to position [2213, 0]
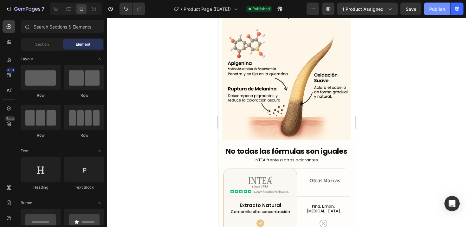
click at [431, 11] on div "Publish" at bounding box center [437, 9] width 16 height 7
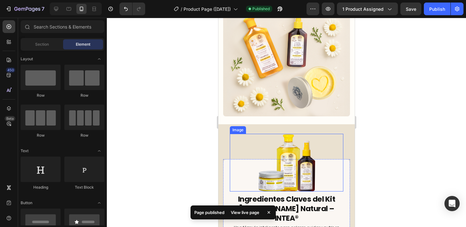
scroll to position [2643, 0]
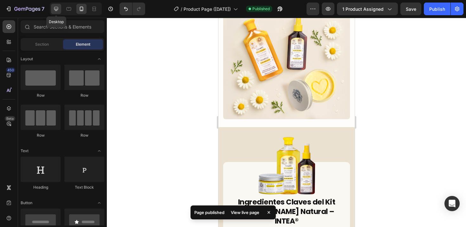
click at [57, 12] on icon at bounding box center [56, 9] width 6 height 6
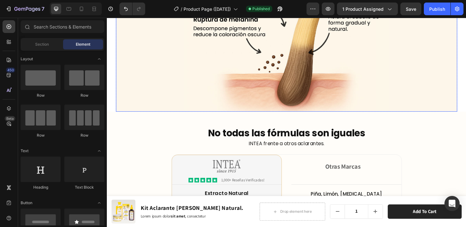
scroll to position [2651, 0]
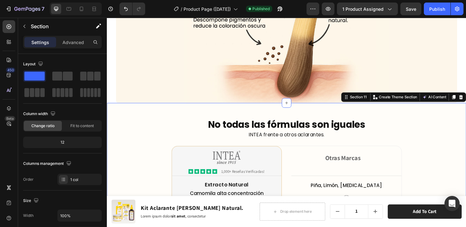
scroll to position [2603, 0]
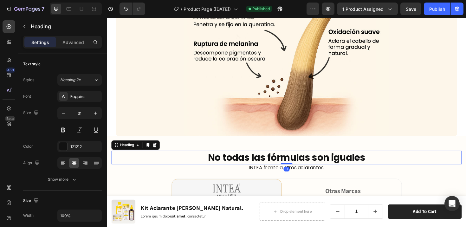
click at [143, 161] on h2 "No todas las fórmulas son iguales" at bounding box center [297, 165] width 371 height 14
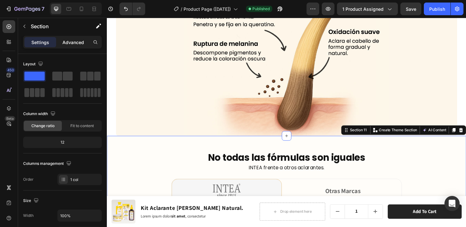
click at [82, 41] on p "Advanced" at bounding box center [73, 42] width 22 height 7
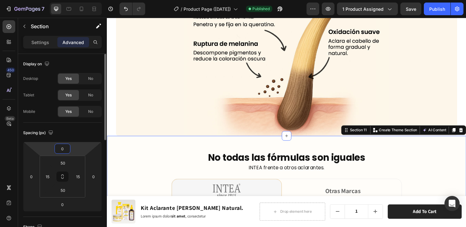
click at [64, 148] on input "0" at bounding box center [62, 149] width 13 height 10
type input "15"
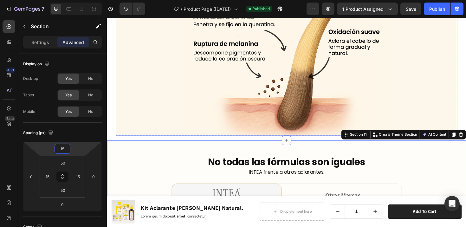
click at [214, 97] on img at bounding box center [297, 43] width 217 height 199
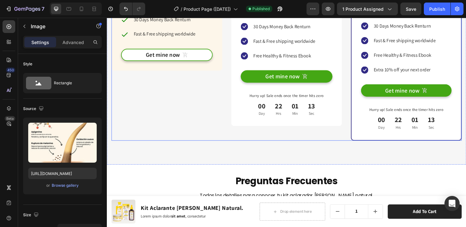
scroll to position [3956, 0]
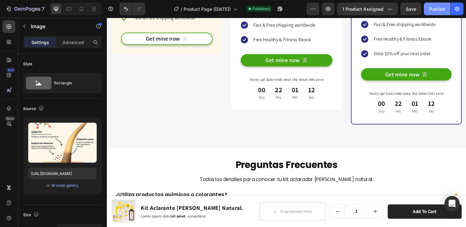
click at [440, 4] on button "Publish" at bounding box center [437, 9] width 27 height 13
